Goal: Task Accomplishment & Management: Use online tool/utility

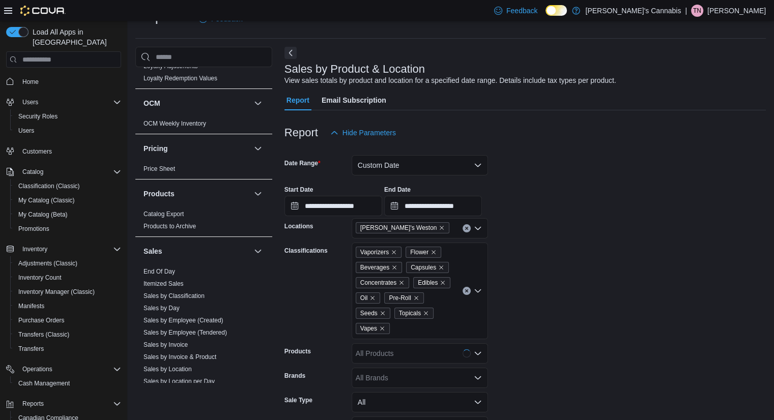
scroll to position [543, 0]
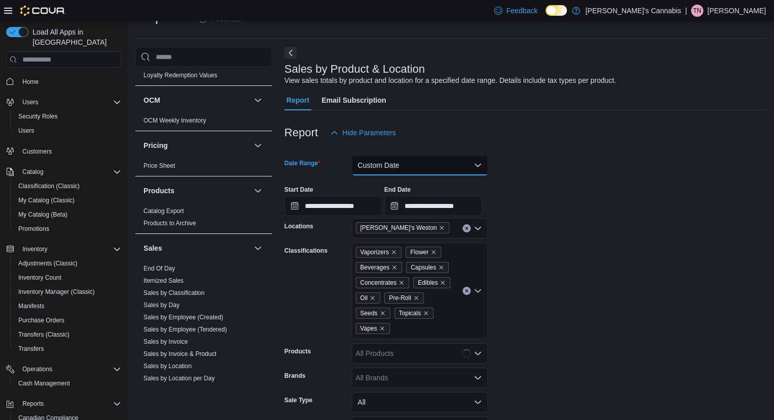
click at [389, 161] on button "Custom Date" at bounding box center [420, 165] width 136 height 20
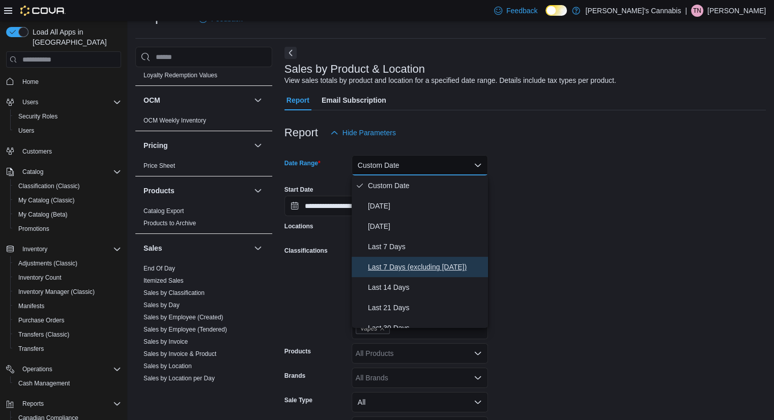
click at [385, 266] on span "Last 7 Days (excluding [DATE])" at bounding box center [426, 267] width 116 height 12
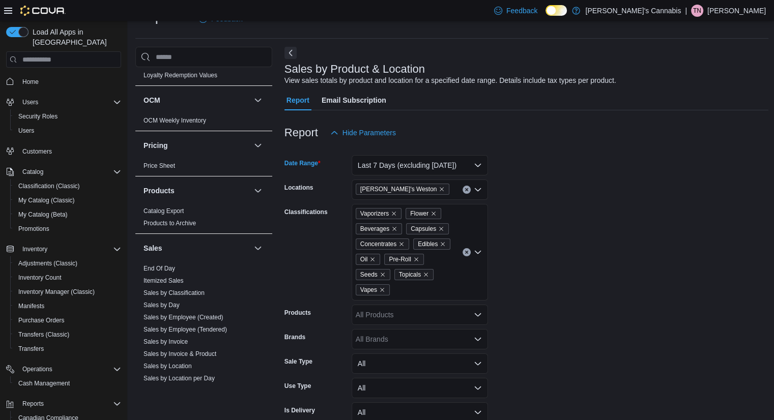
click at [609, 252] on form "Date Range Last 7 Days (excluding [DATE]) Locations MaryJane's Weston Classific…" at bounding box center [527, 297] width 485 height 308
click at [440, 190] on icon "Remove MaryJane's Weston from selection in this group" at bounding box center [442, 190] width 4 height 4
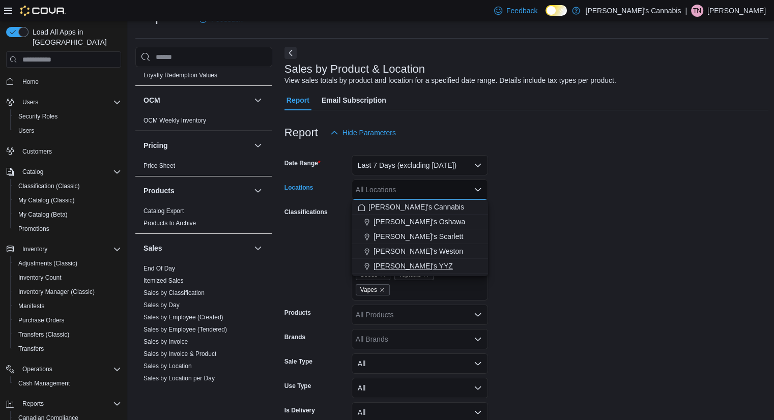
click at [401, 269] on span "[PERSON_NAME]'s YYZ" at bounding box center [413, 266] width 79 height 10
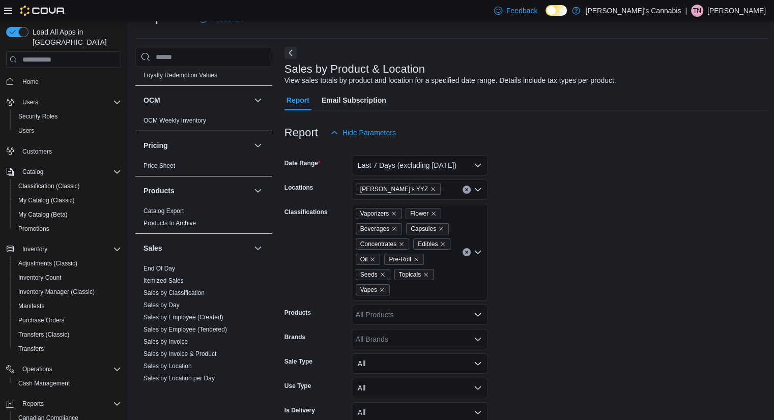
click at [568, 309] on form "Date Range Last 7 Days (excluding [DATE]) Locations MaryJane's YYZ Classificati…" at bounding box center [527, 297] width 485 height 308
click at [430, 187] on icon "Remove MaryJane's YYZ from selection in this group" at bounding box center [433, 189] width 6 height 6
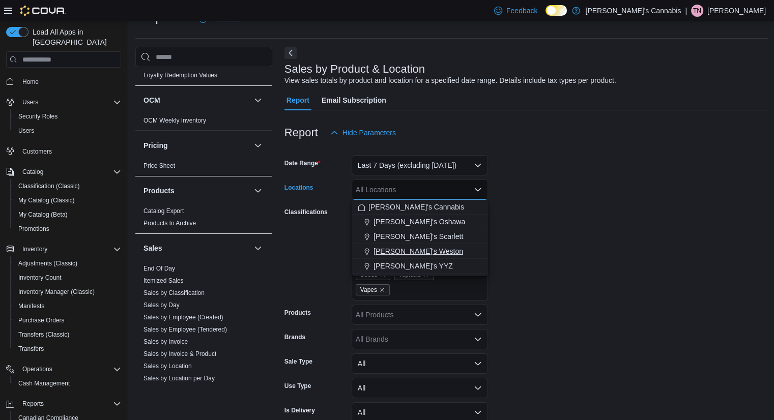
click at [426, 252] on span "[PERSON_NAME]'s Weston" at bounding box center [419, 251] width 90 height 10
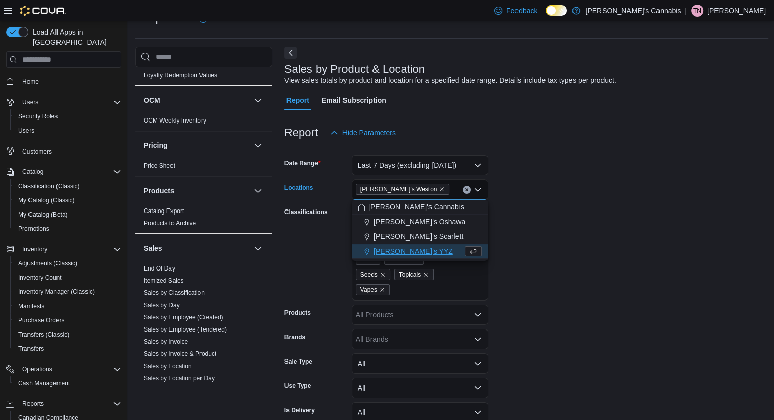
click at [595, 282] on form "Date Range Last 7 Days (excluding [DATE]) Locations [GEOGRAPHIC_DATA]'s Weston …" at bounding box center [527, 297] width 485 height 308
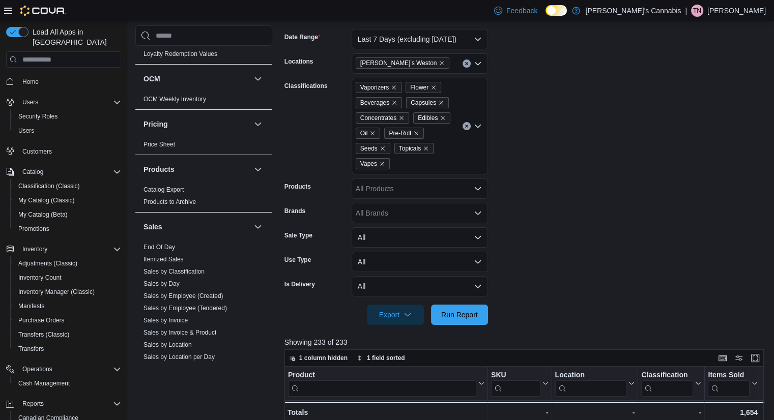
scroll to position [154, 0]
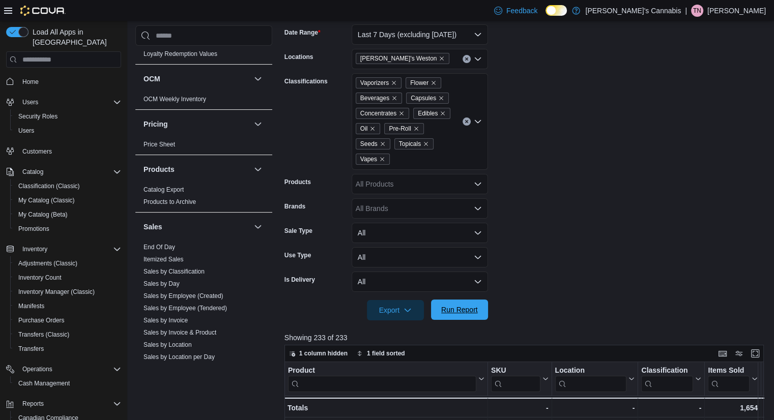
click at [461, 314] on span "Run Report" at bounding box center [459, 310] width 37 height 10
click at [440, 58] on icon "Remove MaryJane's Weston from selection in this group" at bounding box center [442, 59] width 4 height 4
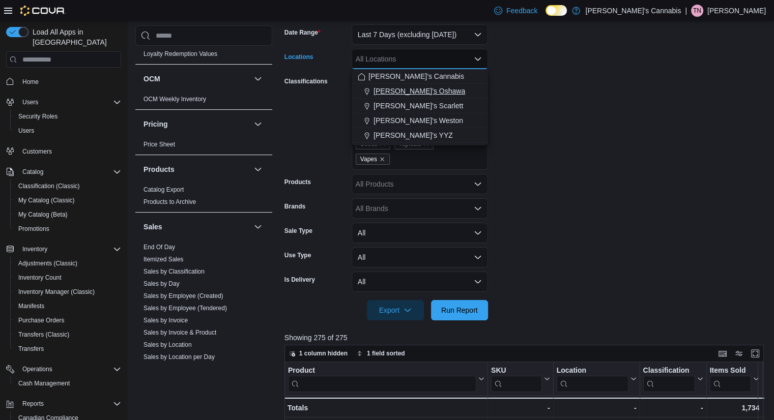
click at [417, 93] on span "[PERSON_NAME]'s Oshawa" at bounding box center [420, 91] width 92 height 10
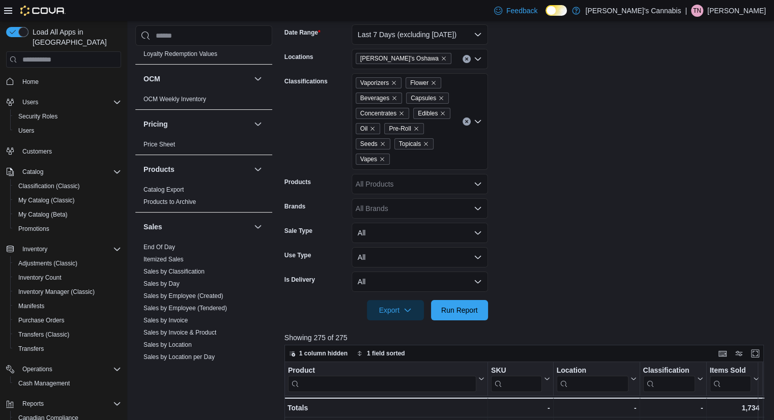
click at [623, 225] on form "Date Range Last 7 Days (excluding [DATE]) Locations [GEOGRAPHIC_DATA]'s [GEOGRA…" at bounding box center [527, 166] width 485 height 308
click at [468, 310] on span "Run Report" at bounding box center [459, 310] width 37 height 10
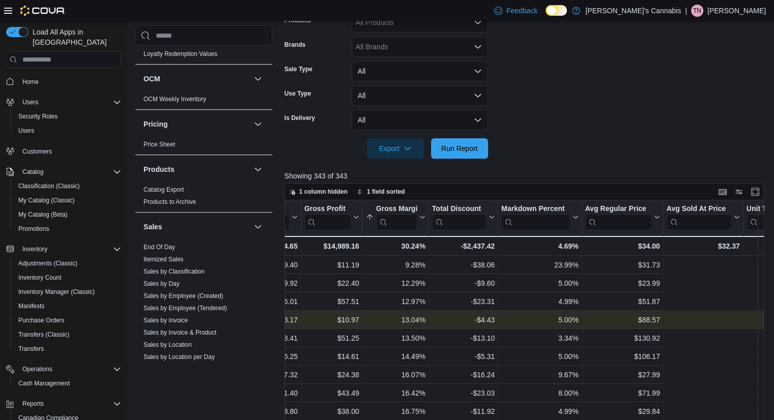
scroll to position [0, 468]
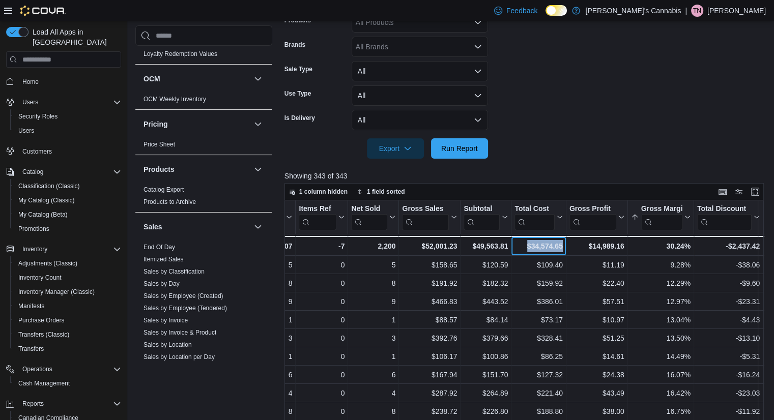
drag, startPoint x: 526, startPoint y: 244, endPoint x: 572, endPoint y: 251, distance: 45.9
click at [572, 251] on div "Totals - Product, column 1, row 51 - - SKU URL, column 2, row 51 - - Location, …" at bounding box center [704, 246] width 1774 height 20
